Goal: Task Accomplishment & Management: Manage account settings

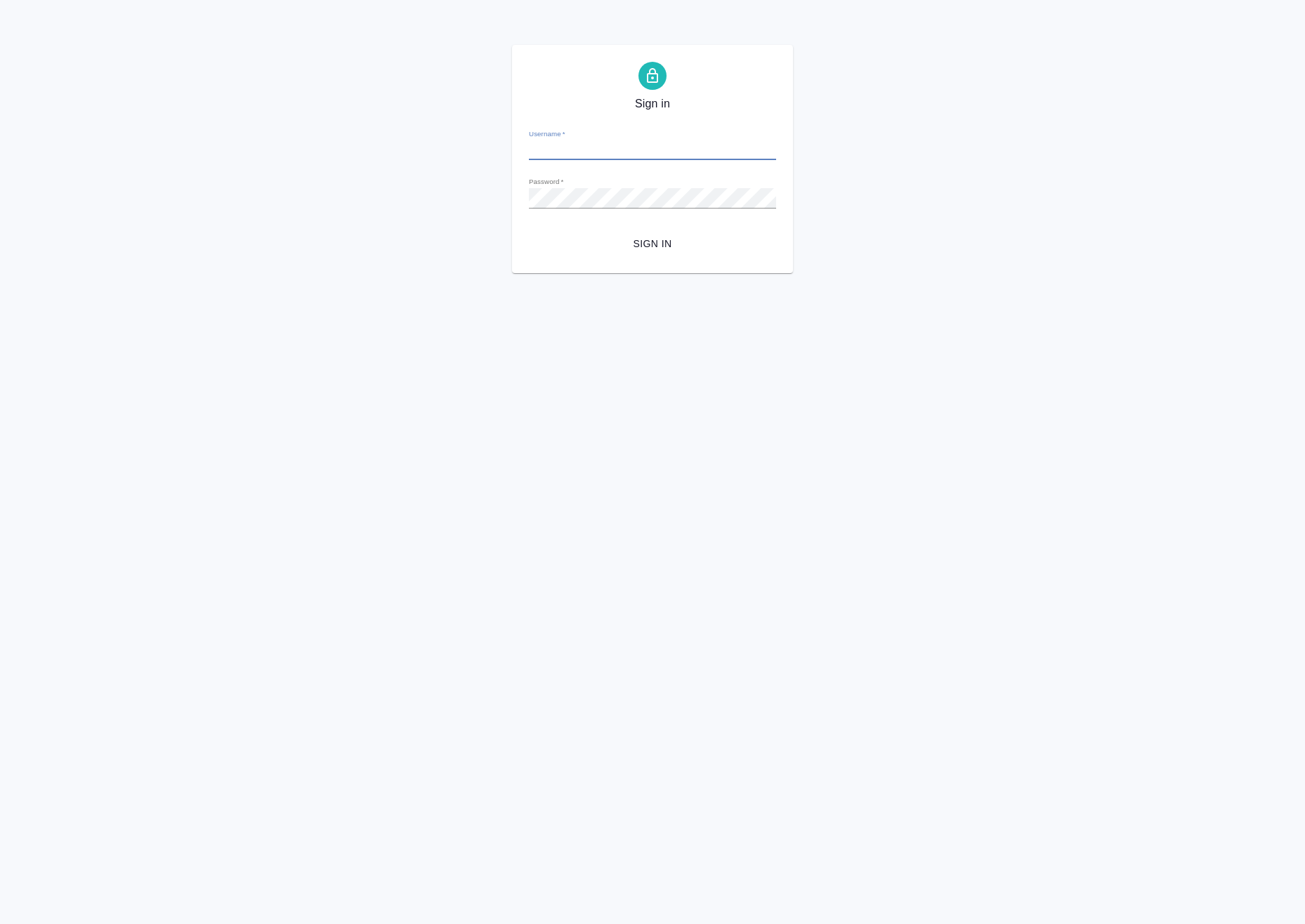
type input "k.avdeenko@awatera.com"
click at [630, 233] on button "Sign in" at bounding box center [652, 244] width 247 height 26
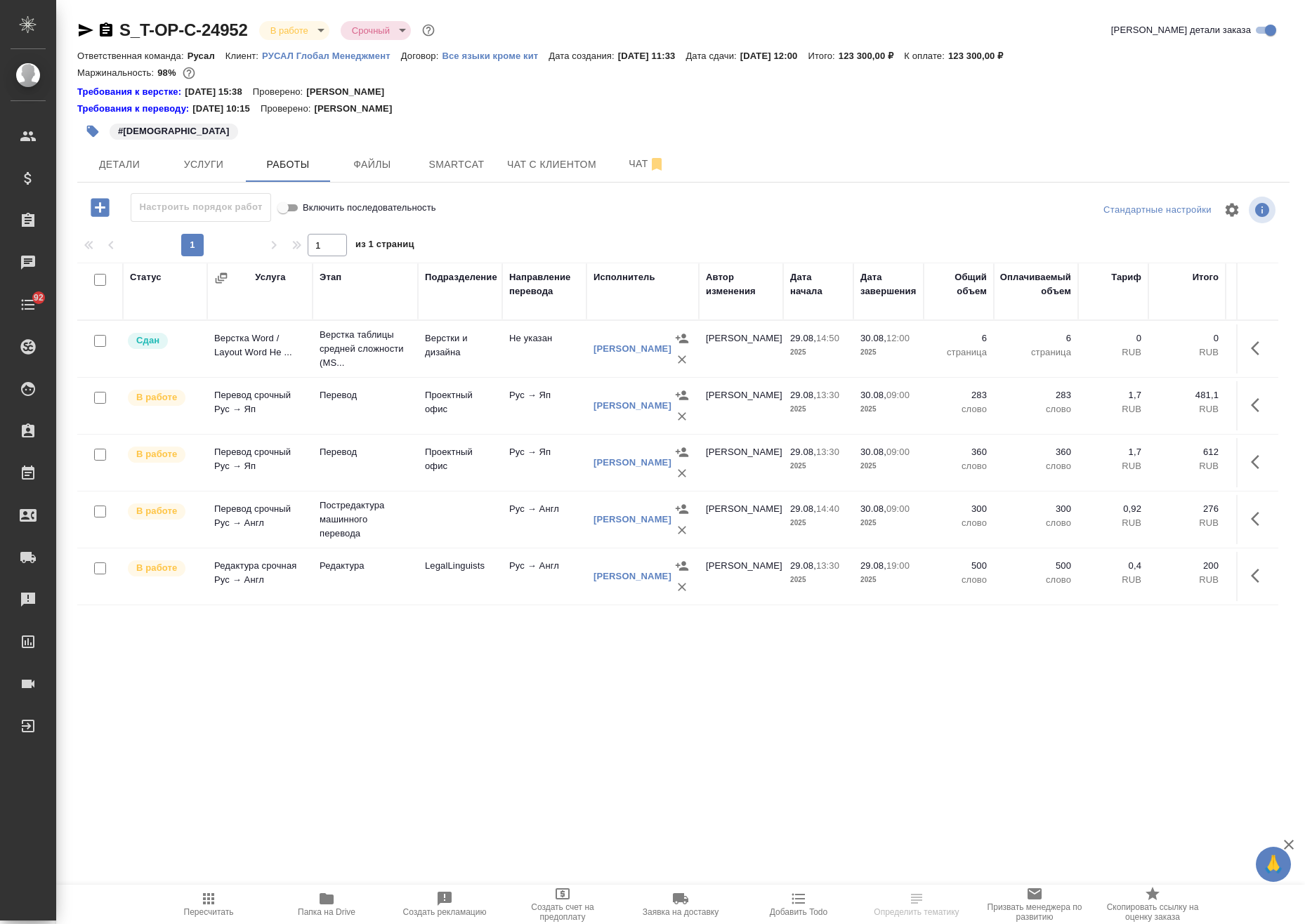
click at [85, 29] on icon "button" at bounding box center [86, 31] width 15 height 13
click at [111, 158] on span "Детали" at bounding box center [119, 165] width 67 height 18
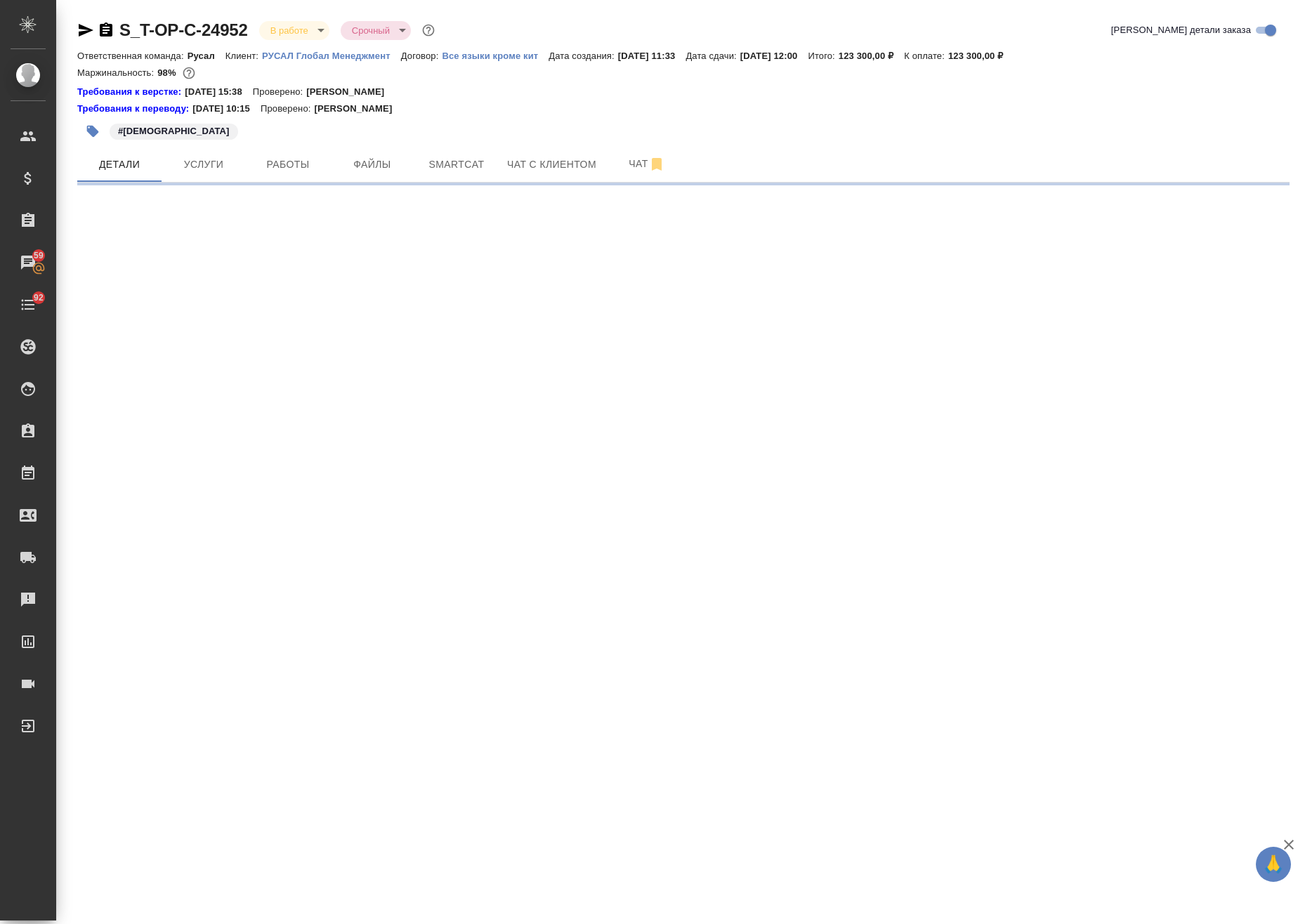
select select "RU"
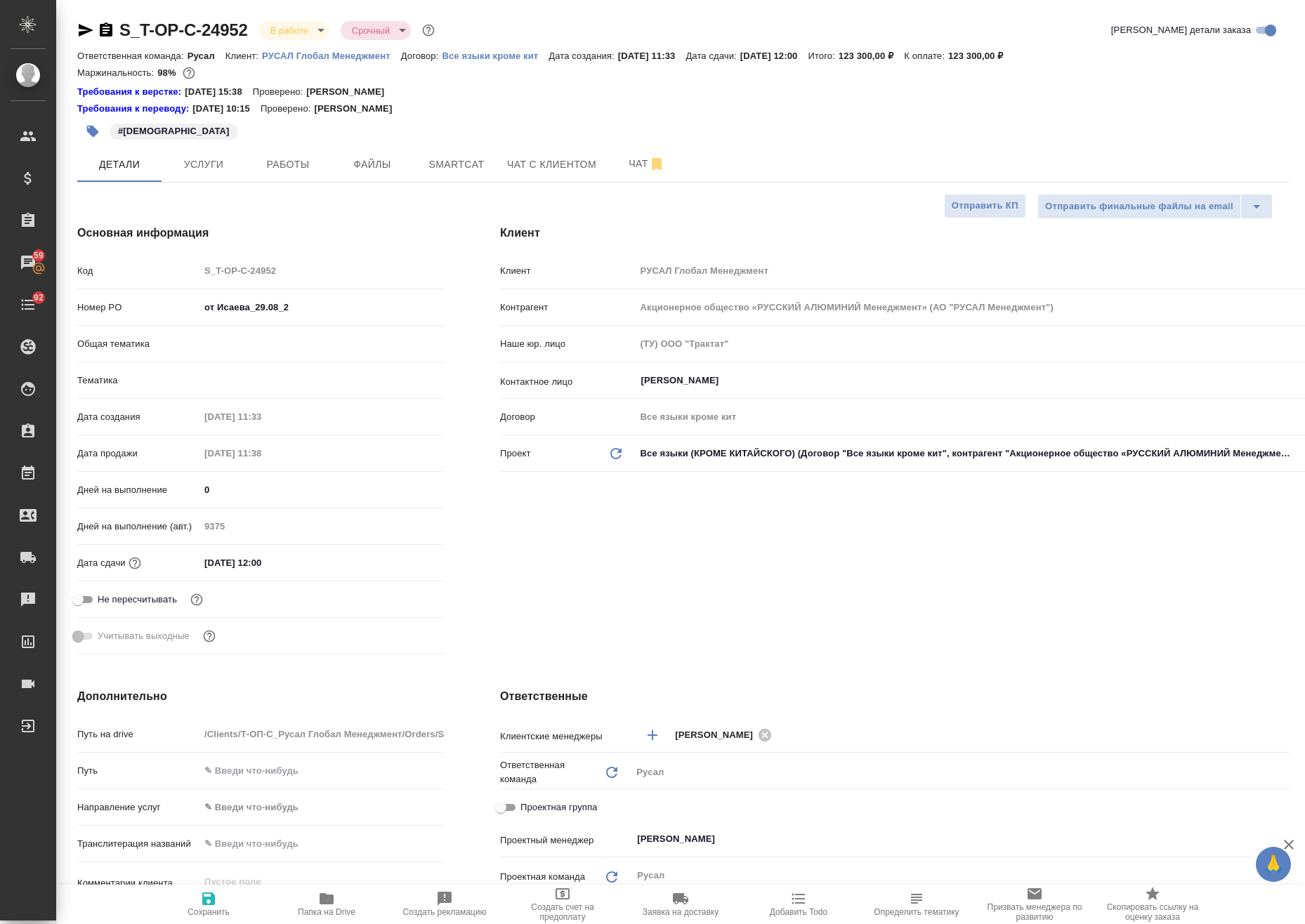
type textarea "x"
drag, startPoint x: 332, startPoint y: 302, endPoint x: 121, endPoint y: 317, distance: 211.5
click at [121, 317] on div "Номер PO от Исаева_29.08_2" at bounding box center [260, 307] width 366 height 24
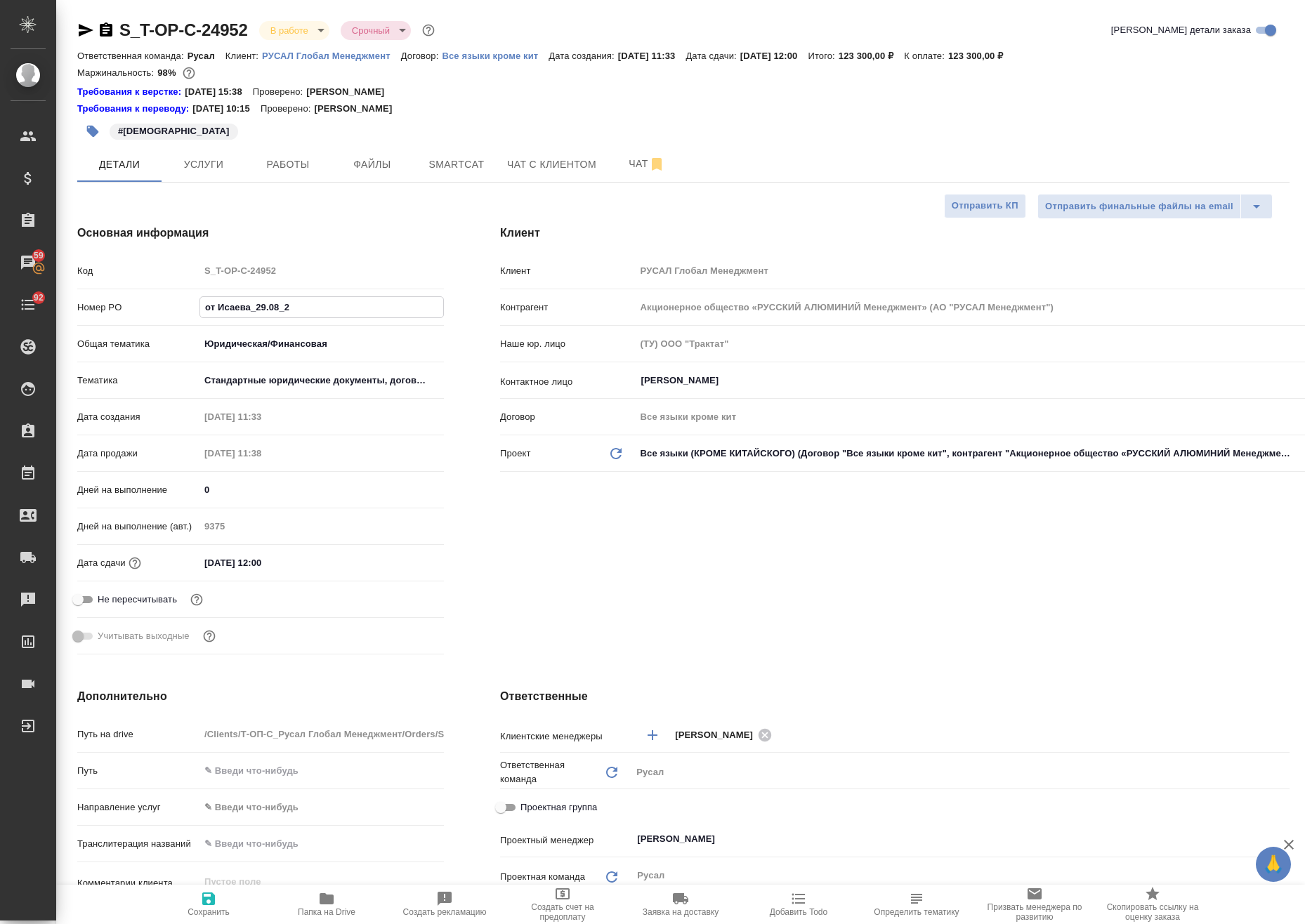
paste input "**[S_T-OP-C-24952]([URL][DOMAIN_NAME]"
type input "**[S_T-OP-C-24952]([URL][DOMAIN_NAME]"
type textarea "x"
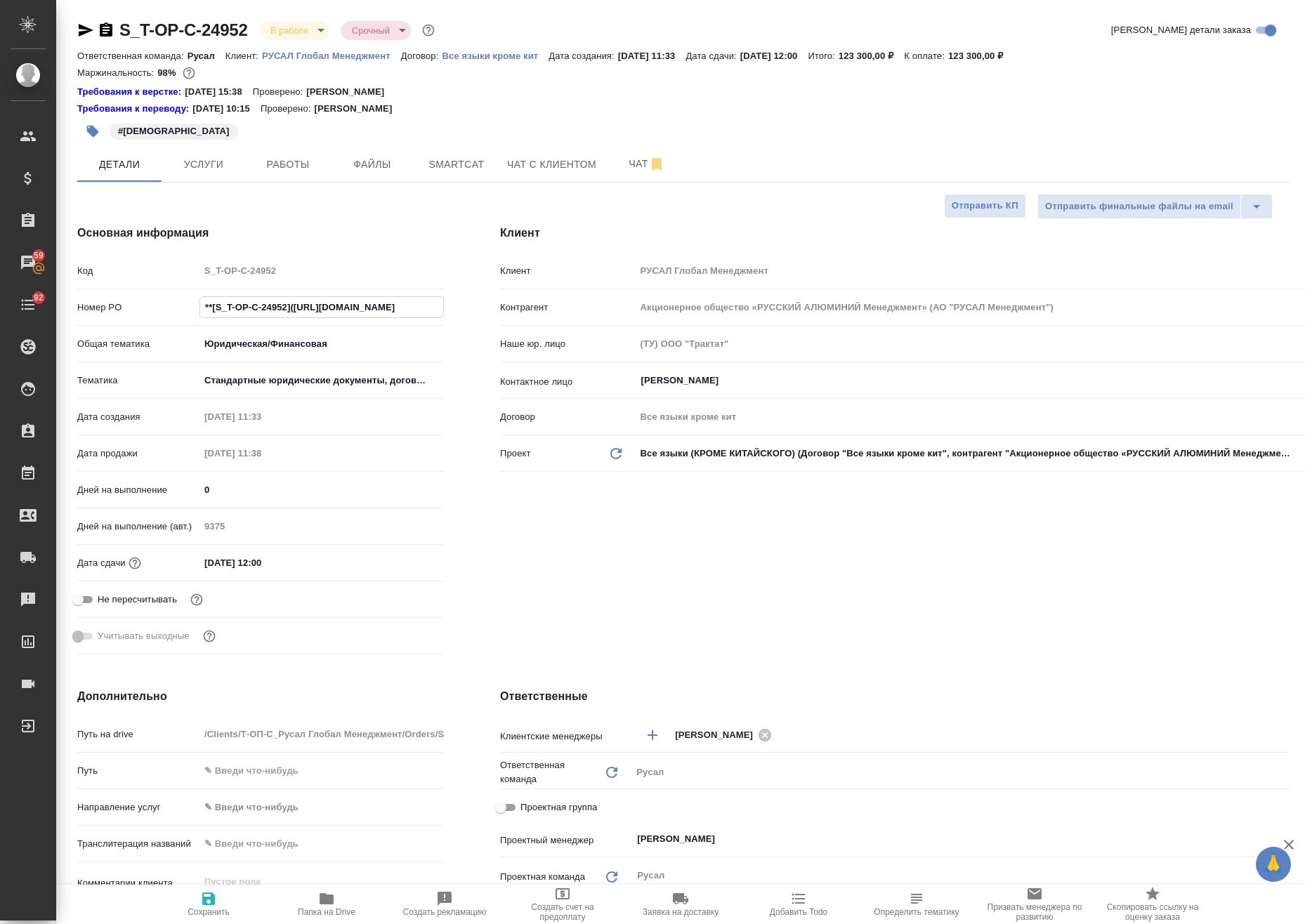
scroll to position [0, 155]
type input "от Исаева_29.08_2"
type textarea "x"
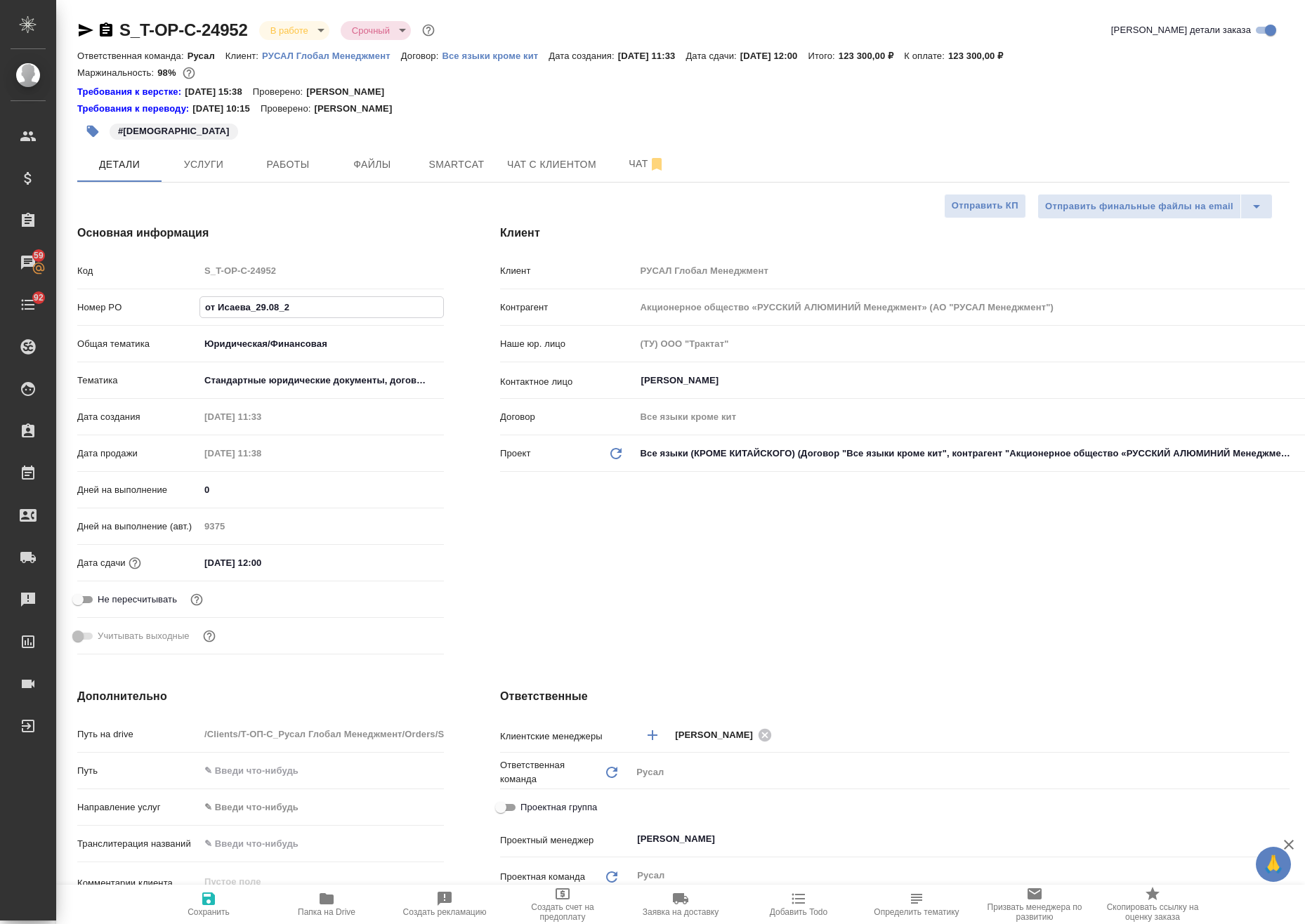
scroll to position [0, 0]
type textarea "x"
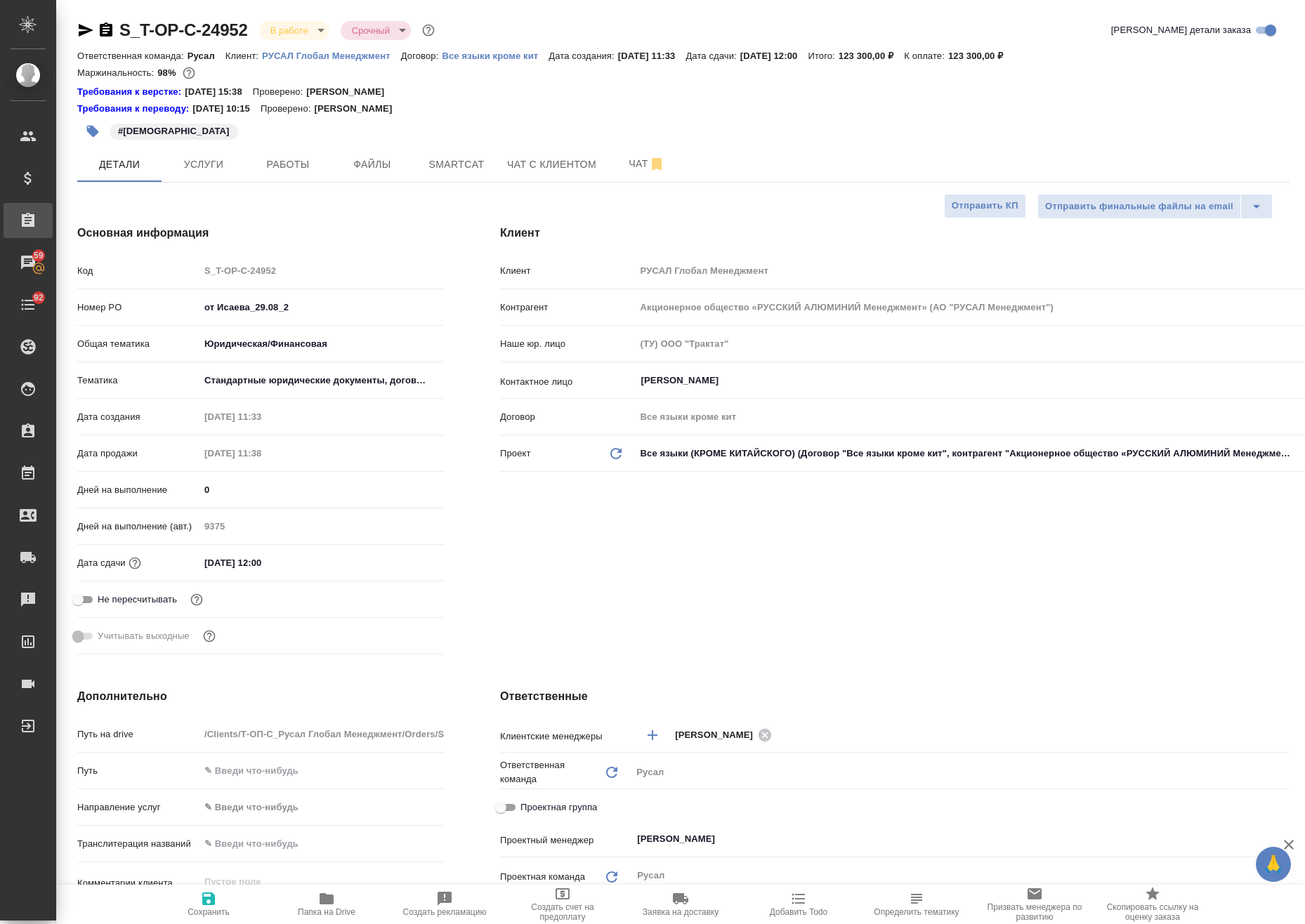
type textarea "x"
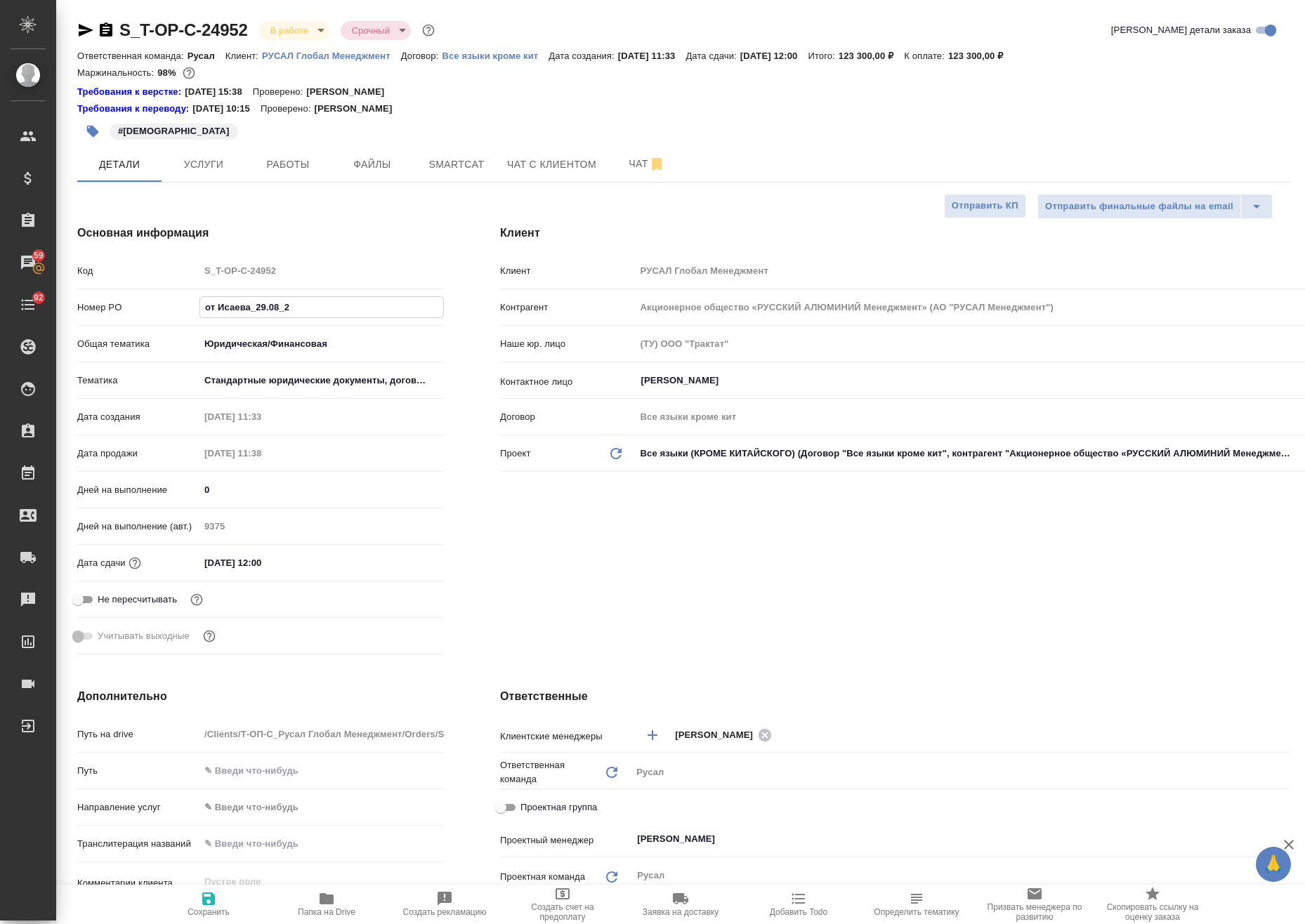
type textarea "x"
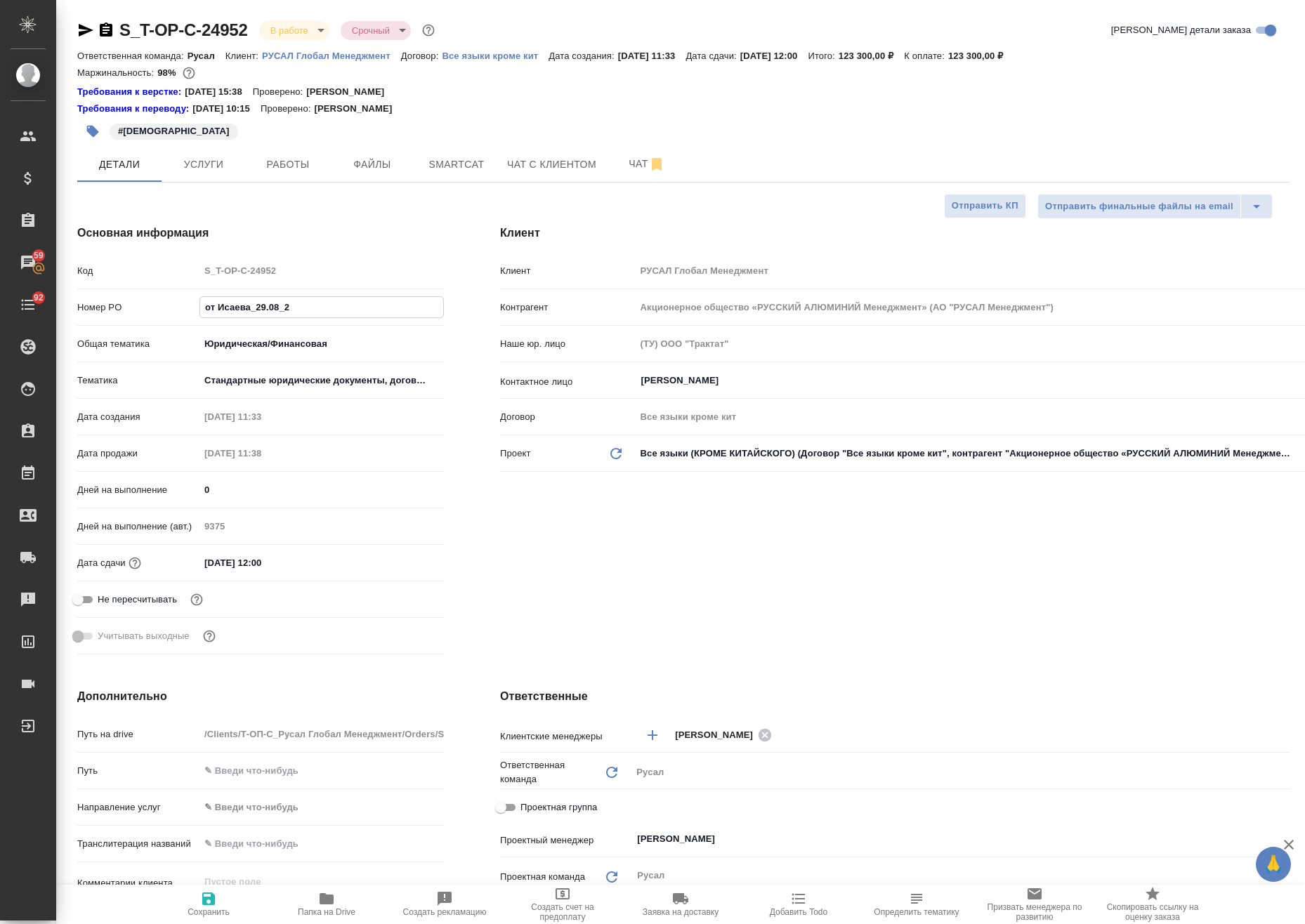
type textarea "x"
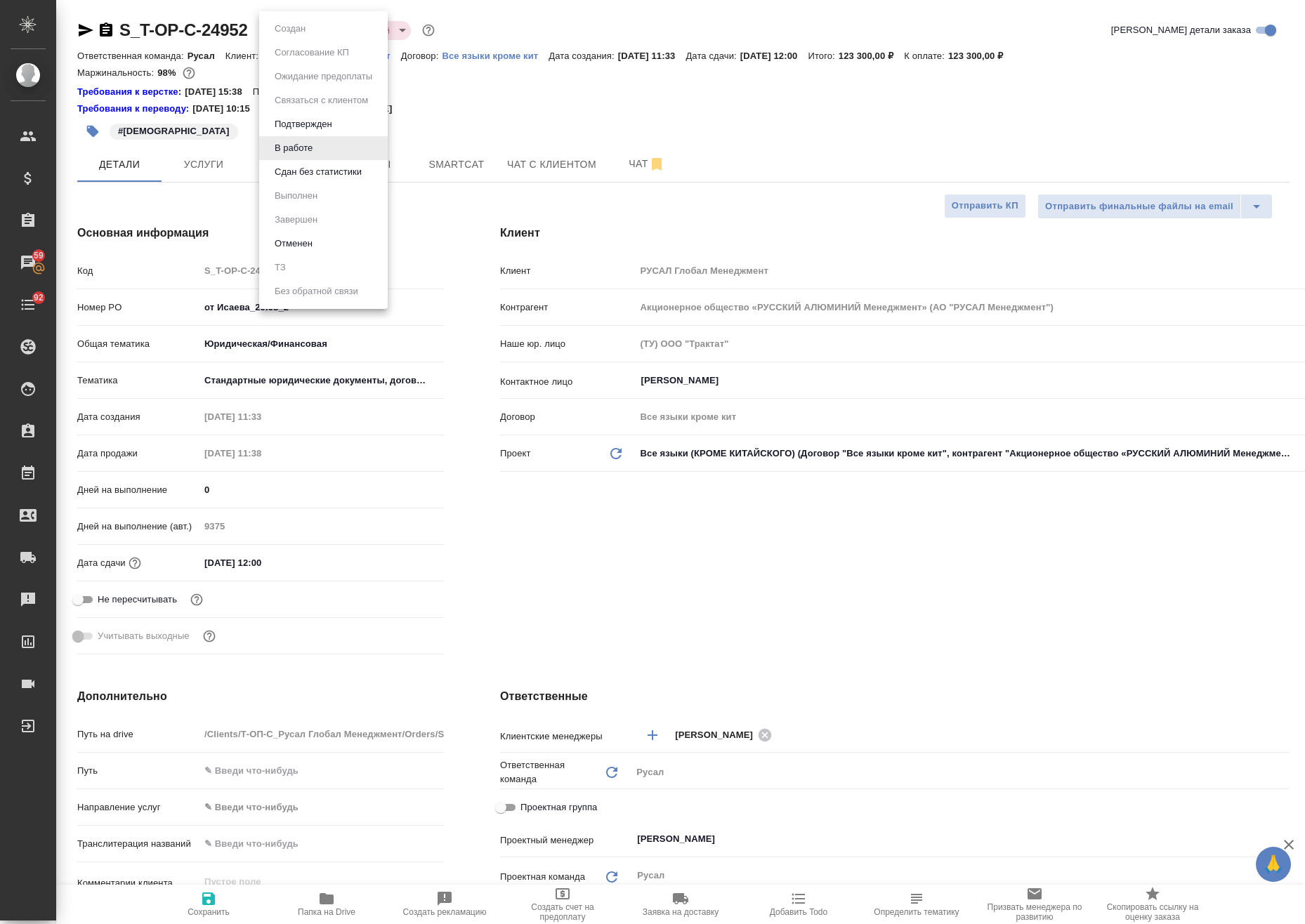
click at [298, 25] on body "🙏 .cls-1 fill:#fff; AWATERA Avdeenko Kirill Клиенты Спецификации Заказы 59 Чаты…" at bounding box center [652, 462] width 1305 height 924
click at [356, 185] on ul "Создан Согласование КП Ожидание предоплаты Связаться с клиентом Подтвержден В р…" at bounding box center [323, 160] width 129 height 297
click at [365, 175] on button "Сдан без статистики" at bounding box center [318, 171] width 95 height 15
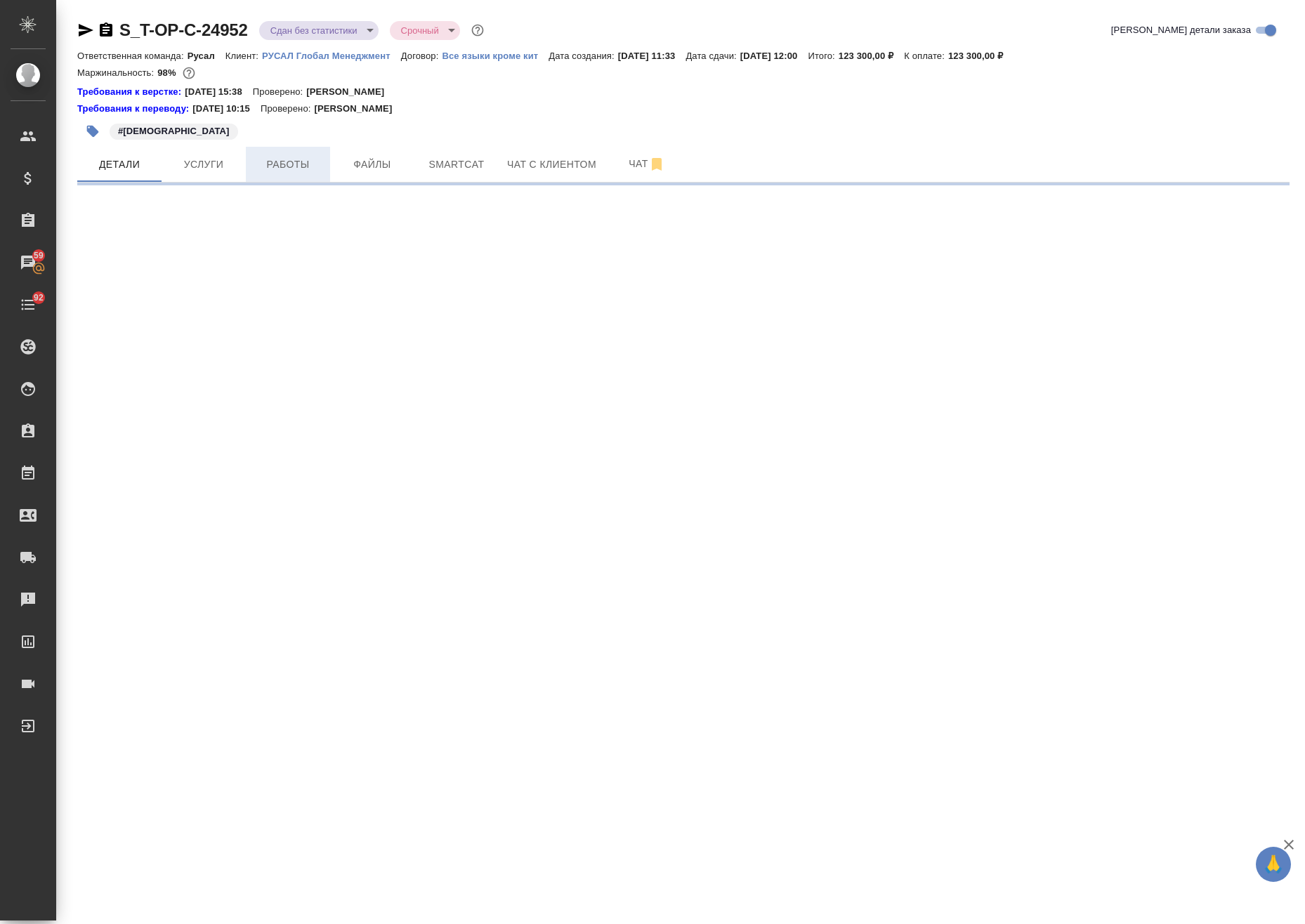
select select "RU"
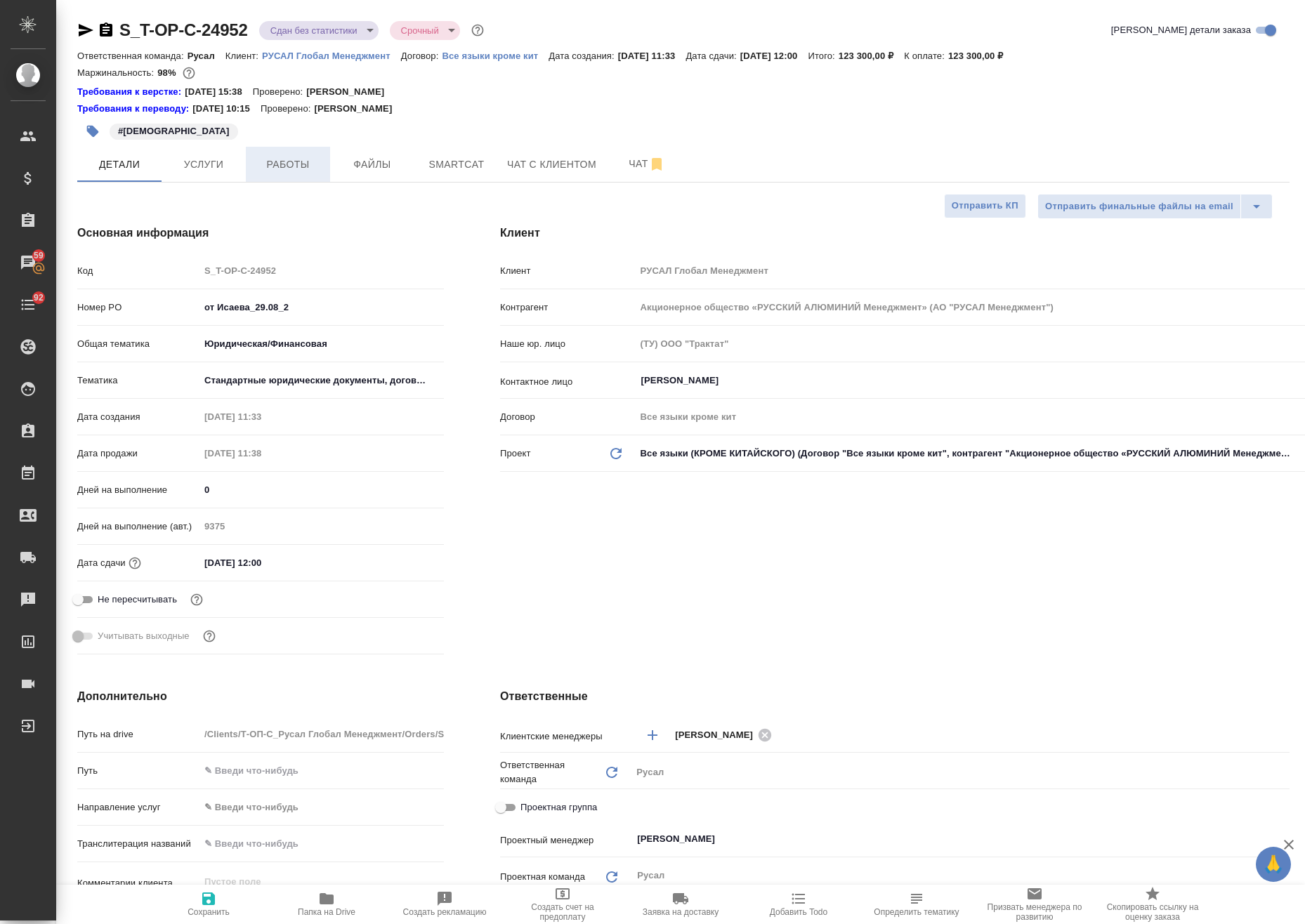
type textarea "x"
click at [261, 156] on span "Работы" at bounding box center [287, 165] width 67 height 18
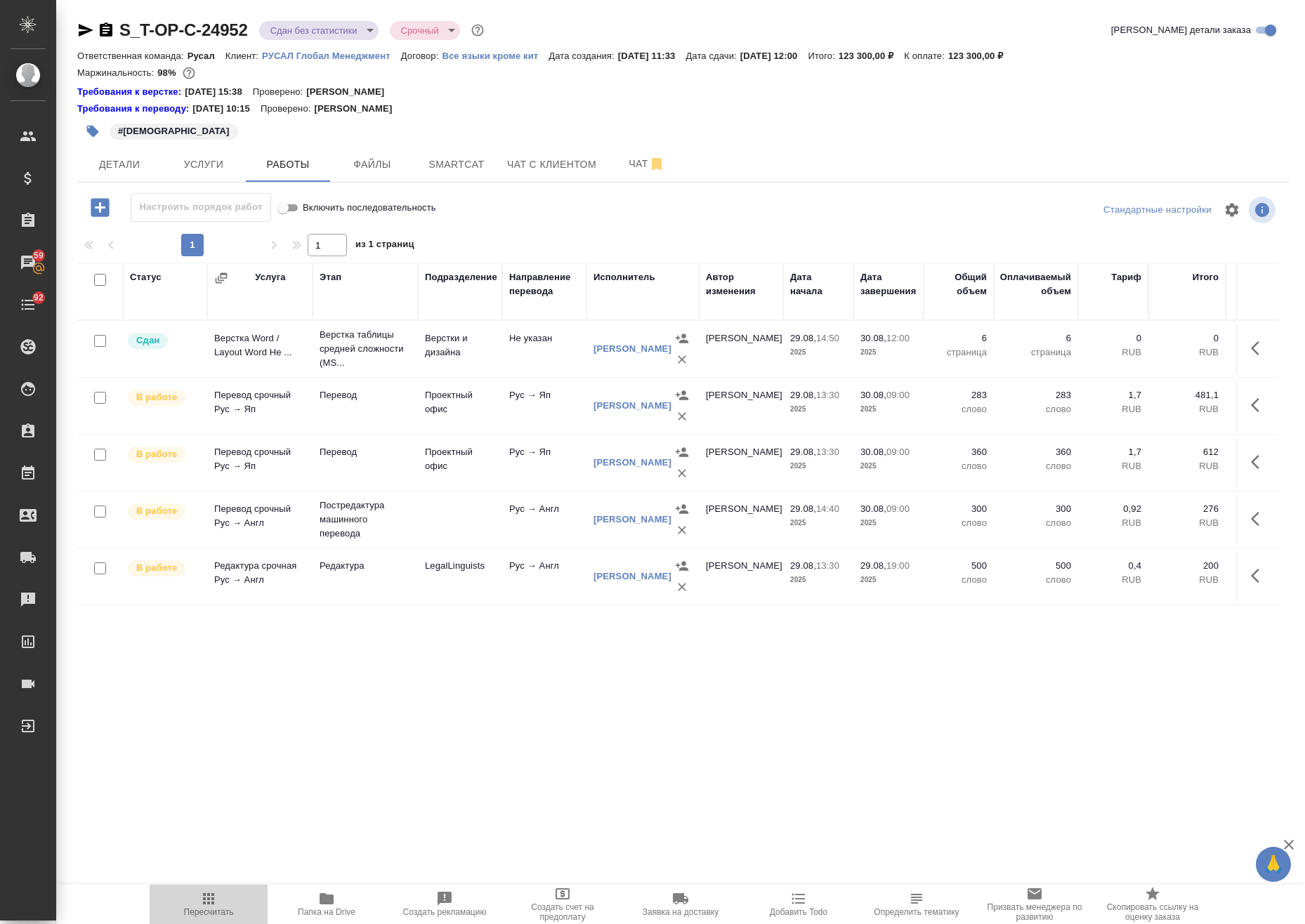
click at [223, 907] on span "Пересчитать" at bounding box center [209, 912] width 50 height 10
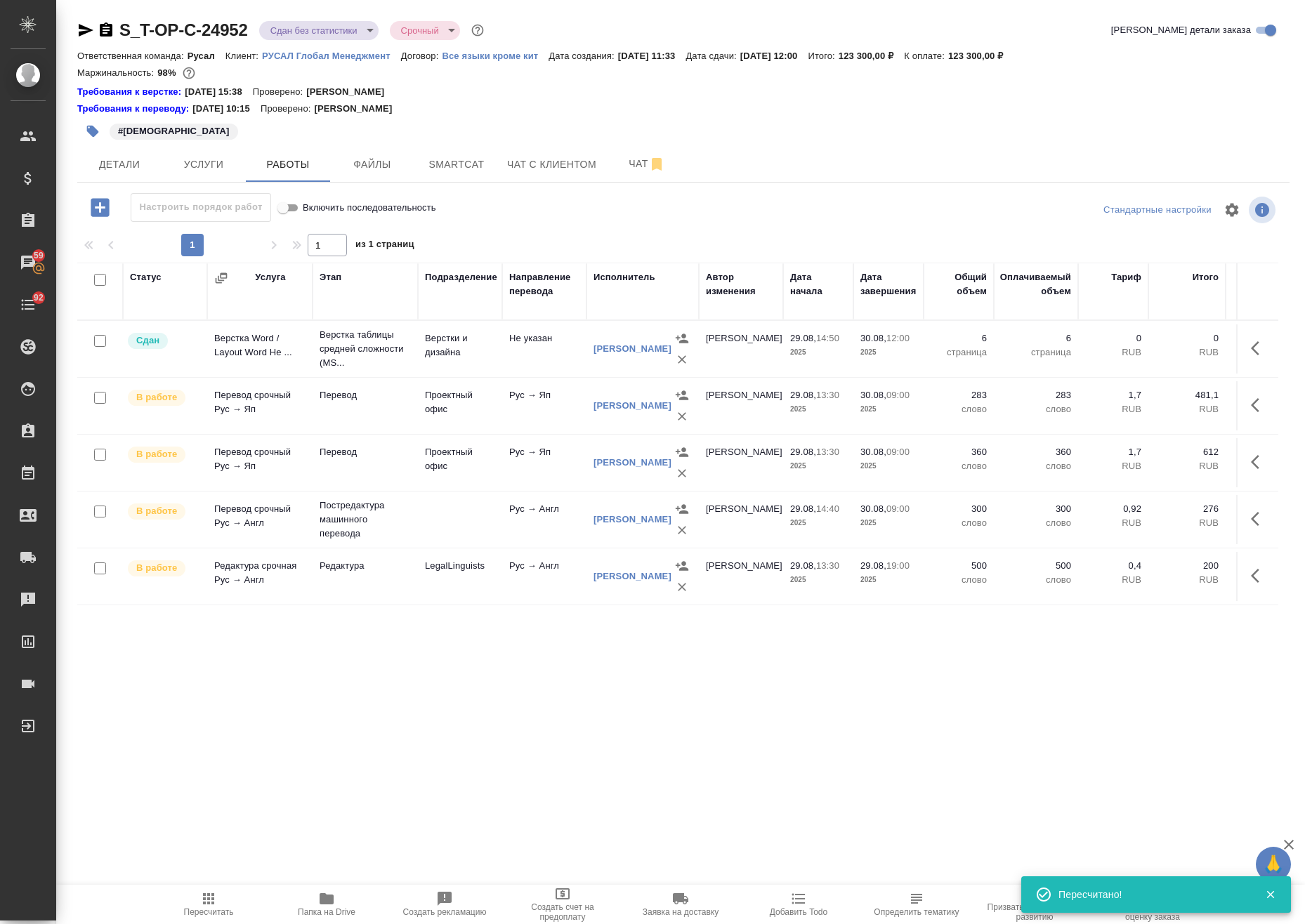
click at [105, 276] on input "checkbox" at bounding box center [99, 280] width 12 height 12
checkbox input "true"
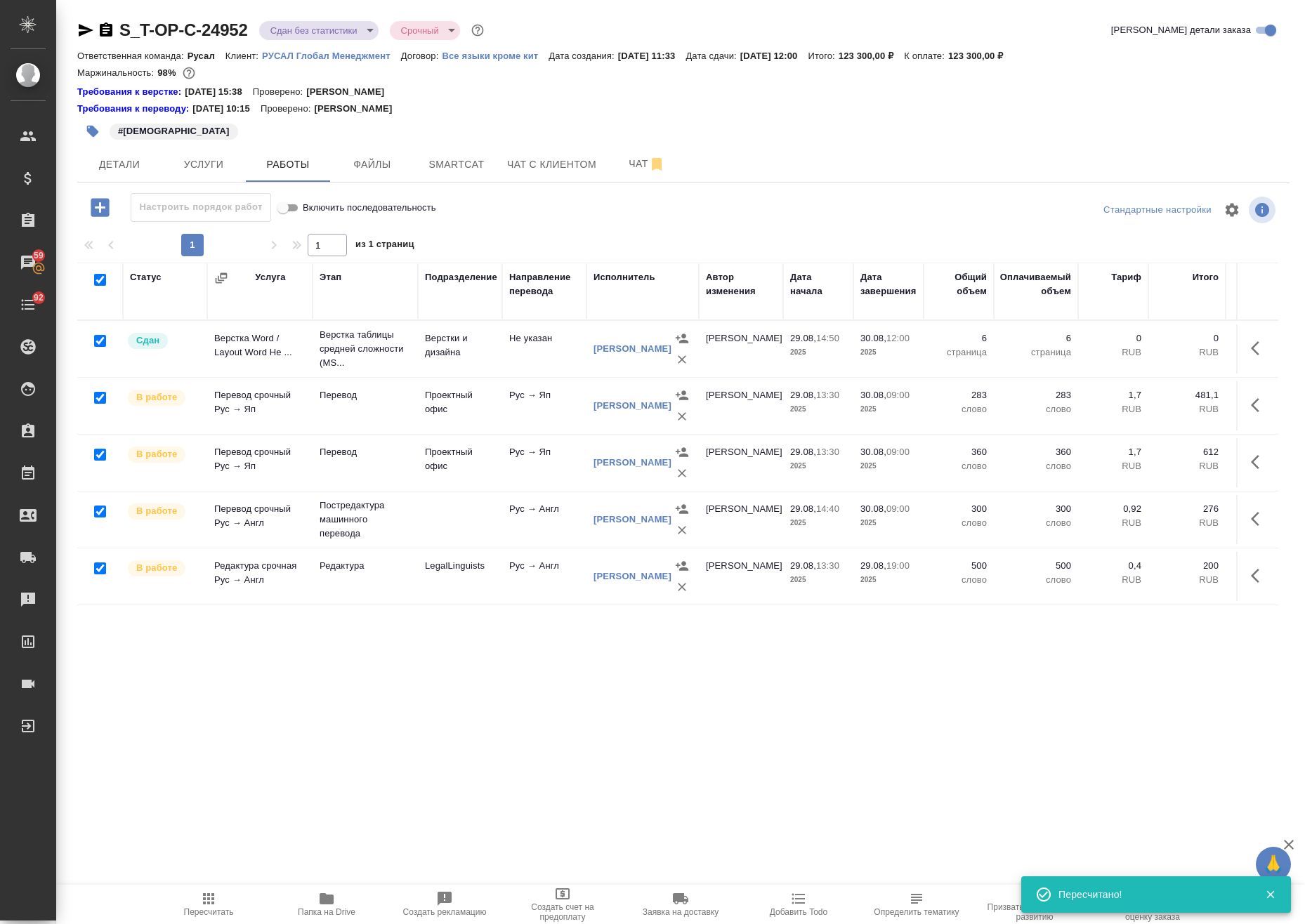
checkbox input "true"
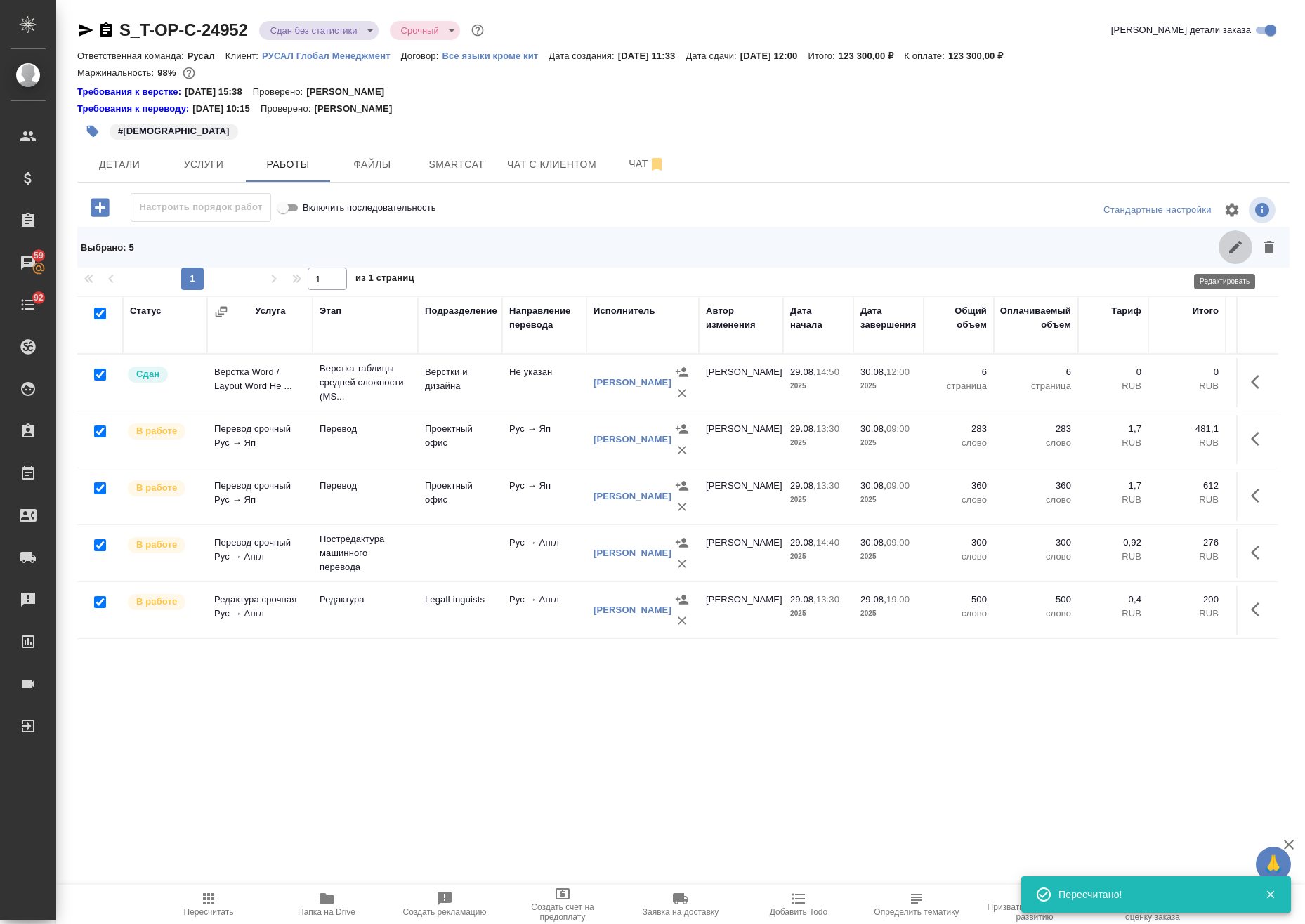
click at [1218, 251] on button "button" at bounding box center [1235, 247] width 34 height 34
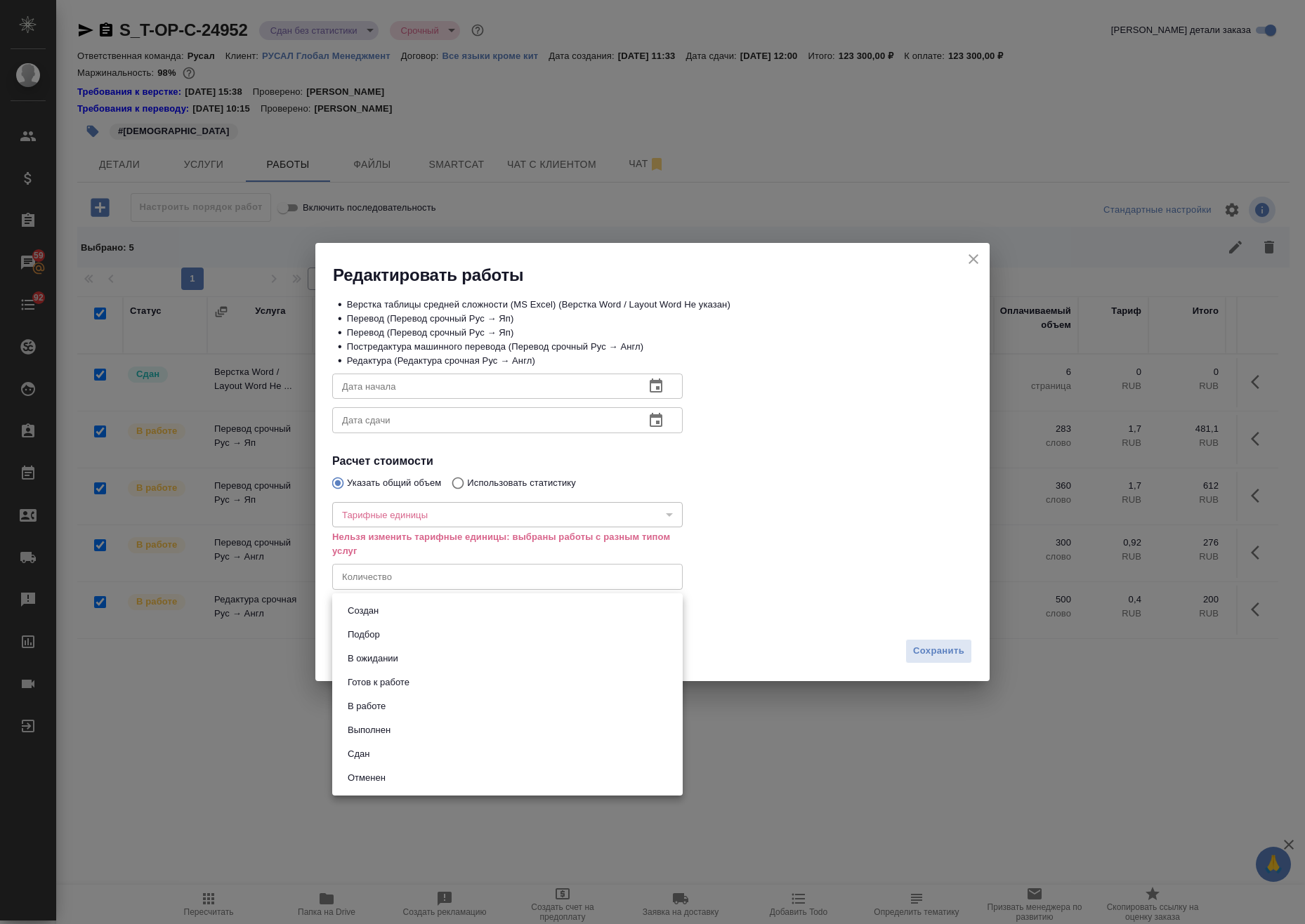
click at [503, 622] on body "🙏 .cls-1 fill:#fff; AWATERA Avdeenko Kirill Клиенты Спецификации Заказы 59 Чаты…" at bounding box center [652, 462] width 1305 height 924
click at [452, 749] on li "Сдан" at bounding box center [507, 754] width 350 height 24
type input "closed"
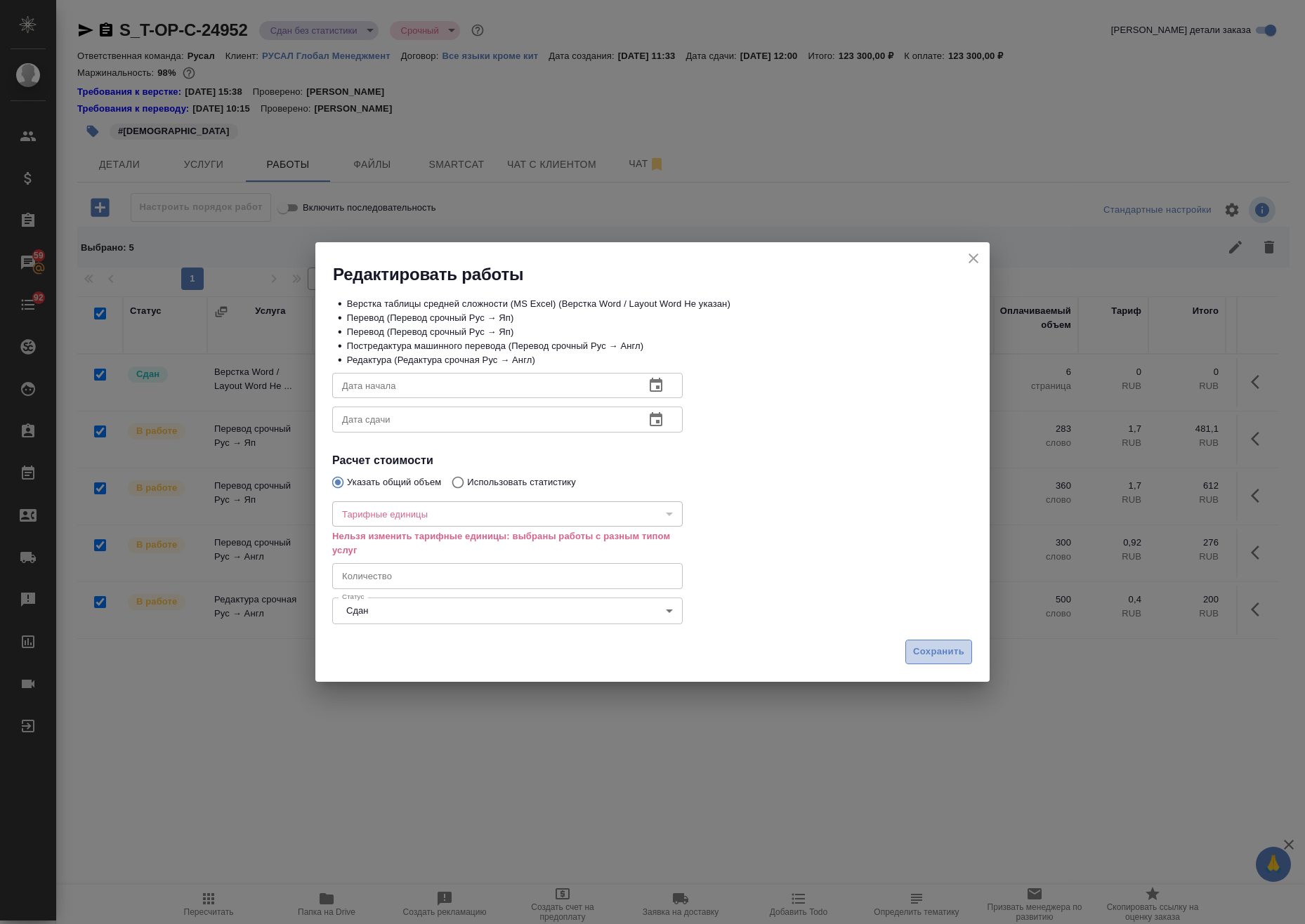
click at [940, 641] on button "Сохранить" at bounding box center [939, 652] width 67 height 24
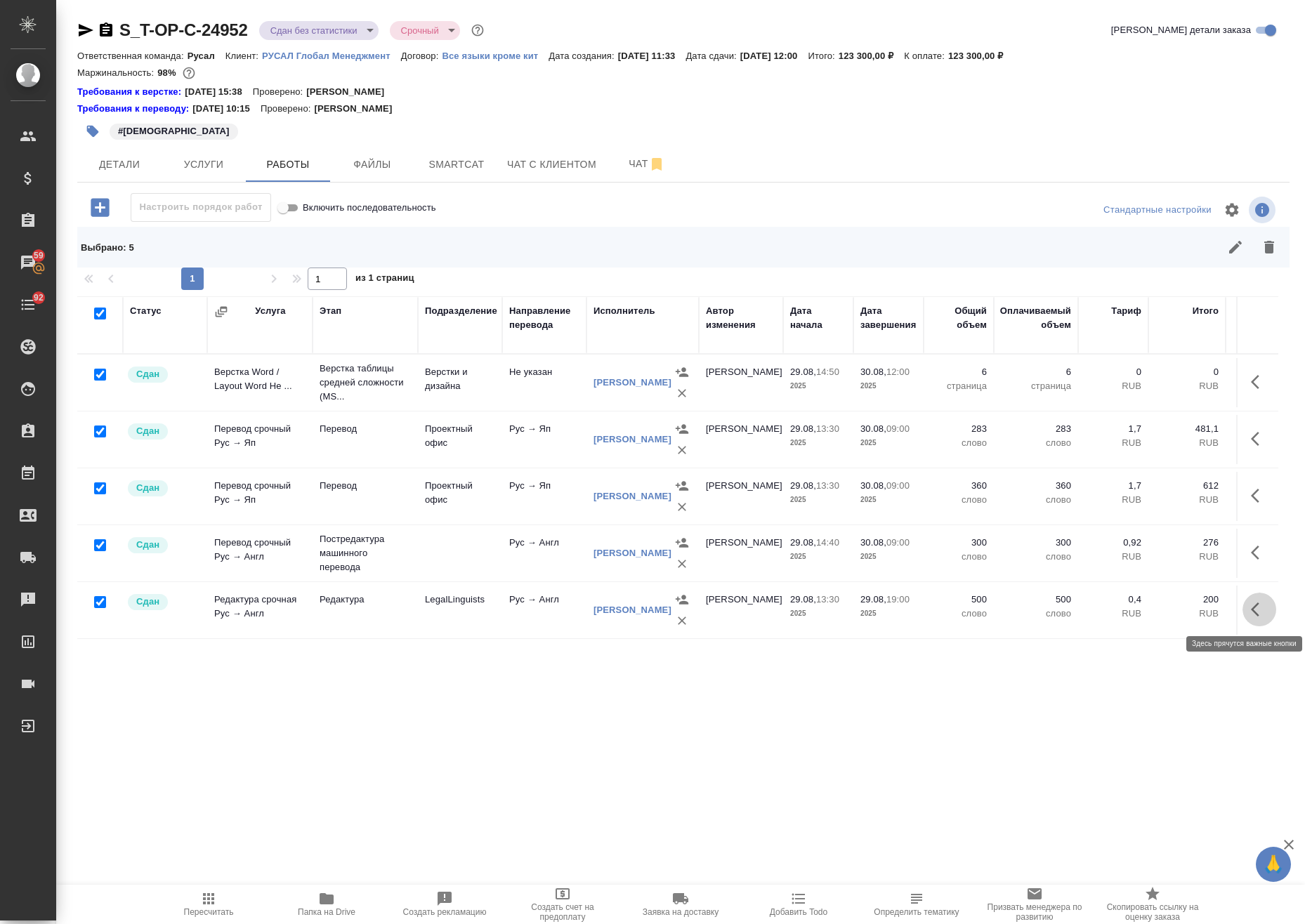
click at [1251, 614] on icon "button" at bounding box center [1259, 610] width 17 height 17
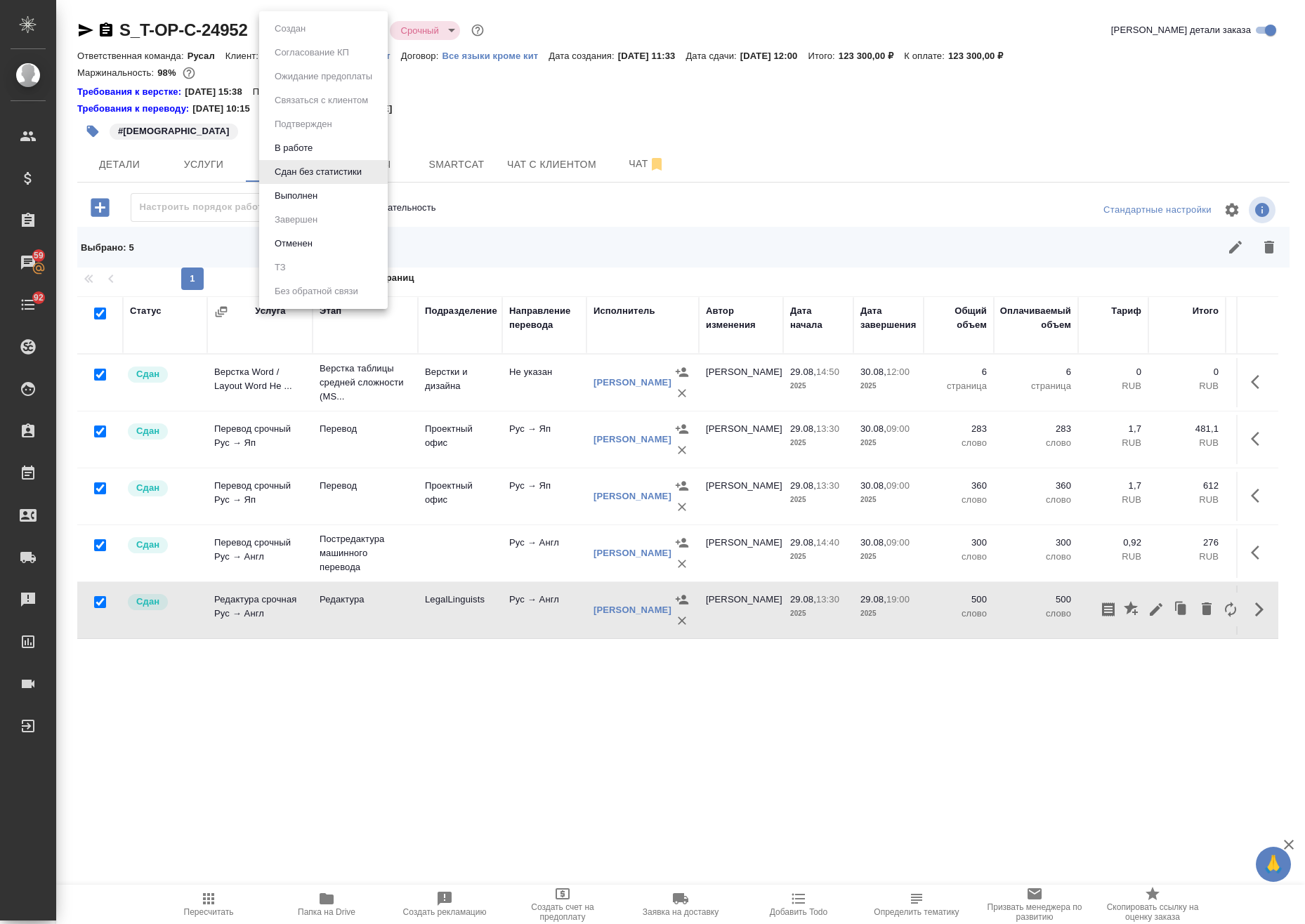
click at [272, 39] on body "🙏 .cls-1 fill:#fff; AWATERA Avdeenko Kirill Клиенты Спецификации Заказы 59 Чаты…" at bounding box center [652, 462] width 1305 height 924
click at [323, 187] on li "Выполнен" at bounding box center [323, 196] width 129 height 24
